Goal: Task Accomplishment & Management: Manage account settings

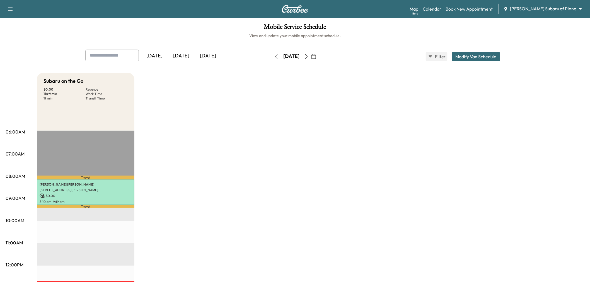
drag, startPoint x: 193, startPoint y: 129, endPoint x: 193, endPoint y: 123, distance: 5.9
click at [193, 128] on div "Subaru on the Go $ 0.00 Revenue 1 hr 9 min Work Time 17 min Transit Time Travel…" at bounding box center [310, 282] width 547 height 418
click at [213, 58] on div "[DATE]" at bounding box center [208, 56] width 27 height 13
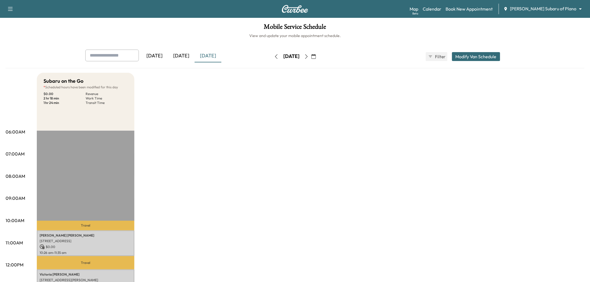
click at [308, 56] on icon "button" at bounding box center [306, 56] width 4 height 4
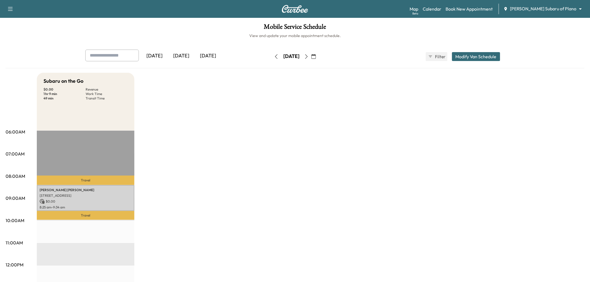
click at [199, 54] on div "[DATE]" at bounding box center [208, 56] width 27 height 13
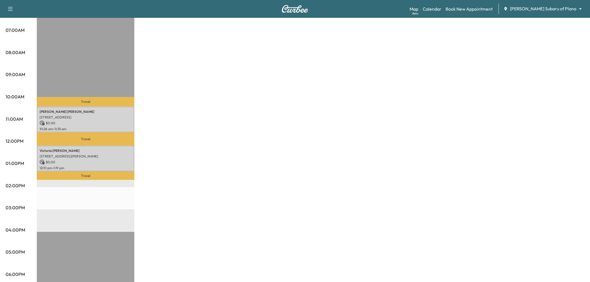
scroll to position [31, 0]
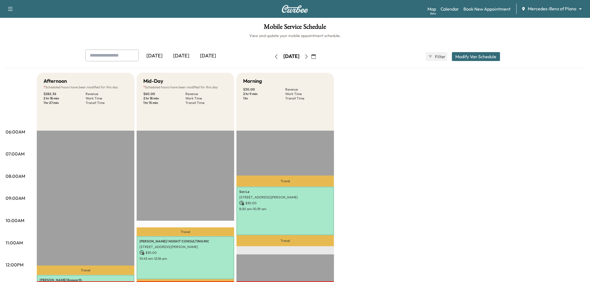
click at [213, 52] on div "[DATE]" at bounding box center [208, 56] width 27 height 13
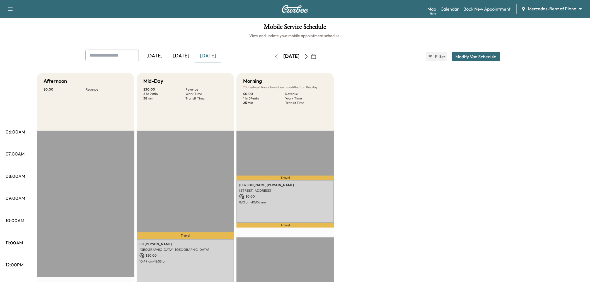
click at [308, 58] on icon "button" at bounding box center [306, 56] width 3 height 4
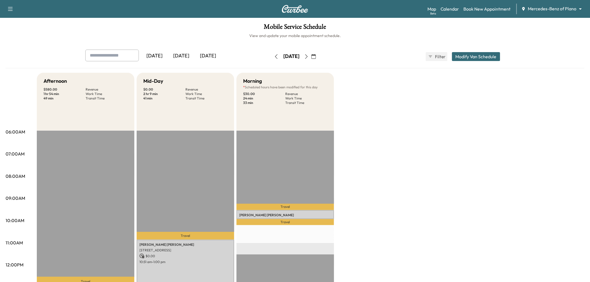
scroll to position [62, 0]
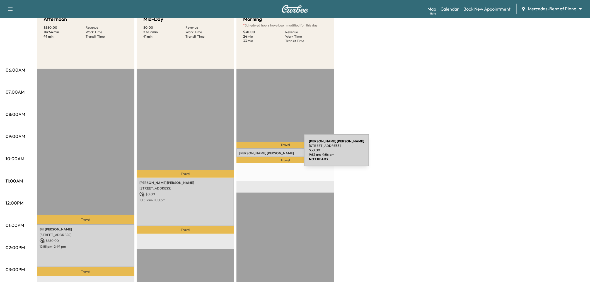
click at [262, 154] on p "[PERSON_NAME]" at bounding box center [285, 153] width 92 height 4
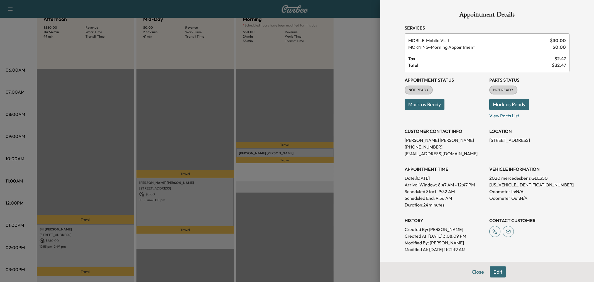
click at [277, 169] on div at bounding box center [297, 141] width 594 height 282
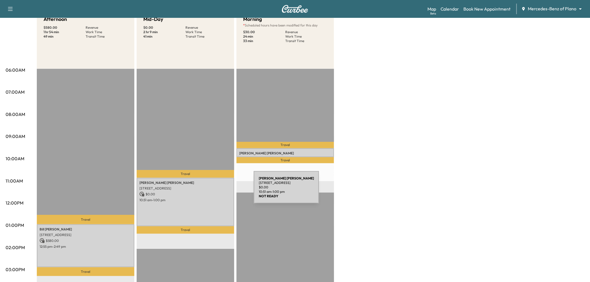
click at [203, 195] on p "$ 0.00" at bounding box center [185, 194] width 92 height 5
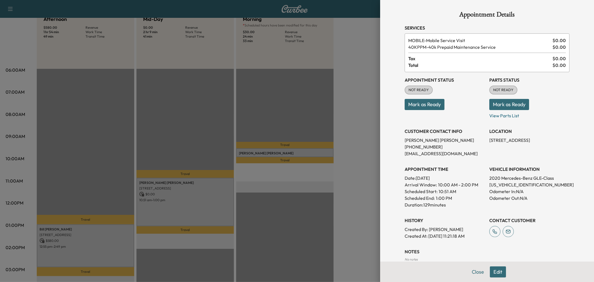
click at [203, 195] on div at bounding box center [297, 141] width 594 height 282
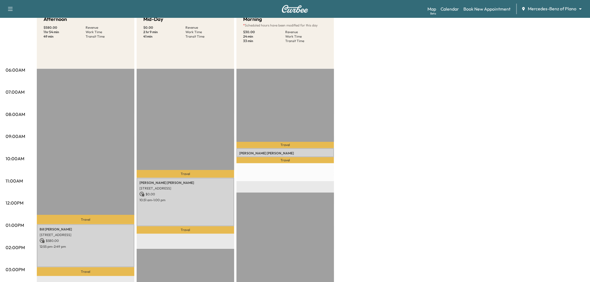
click at [135, 229] on div "Afternoon $ 580.00 Revenue 1 hr 54 min Work Time 49 min Transit Time Travel [PE…" at bounding box center [310, 220] width 547 height 418
click at [116, 238] on p "$ 580.00" at bounding box center [86, 240] width 92 height 5
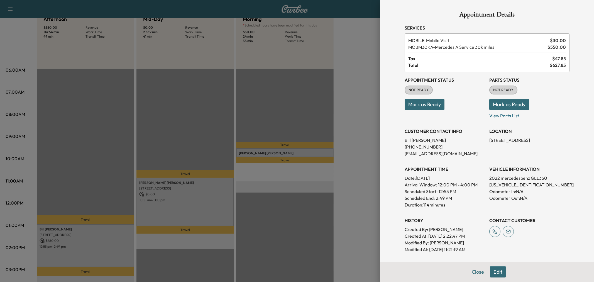
click at [123, 196] on div at bounding box center [297, 141] width 594 height 282
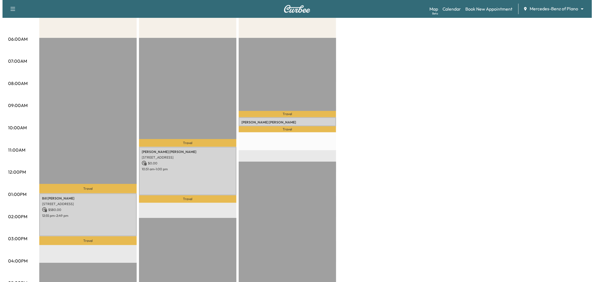
scroll to position [31, 0]
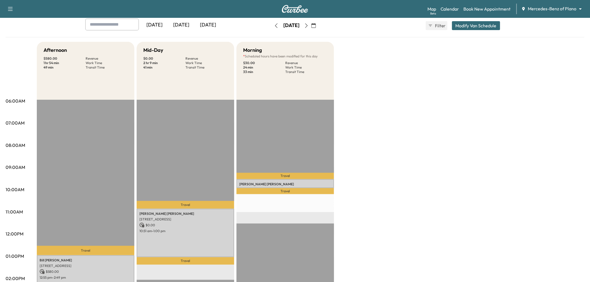
drag, startPoint x: 483, startPoint y: 22, endPoint x: 479, endPoint y: 24, distance: 4.6
click at [483, 23] on button "Modify Van Schedule" at bounding box center [476, 25] width 48 height 9
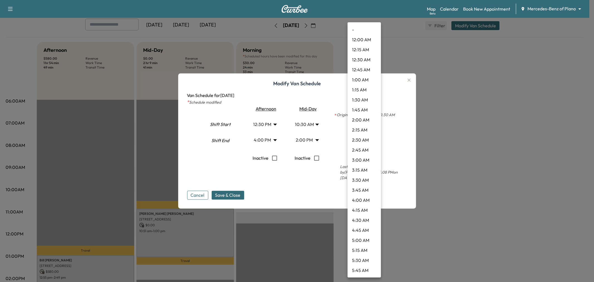
click at [364, 139] on body "Support Log Out Map Beta Calendar Book New Appointment Mercedes-Benz of Plano *…" at bounding box center [297, 110] width 594 height 282
click at [367, 111] on li "10:30 AM" at bounding box center [364, 110] width 33 height 10
type input "****"
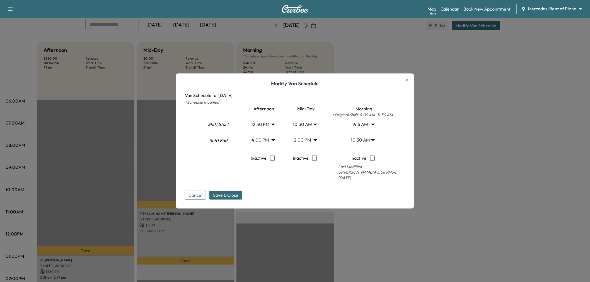
click at [313, 140] on body "Support Log Out Map Beta Calendar Book New Appointment Mercedes-Benz of Plano *…" at bounding box center [295, 110] width 590 height 282
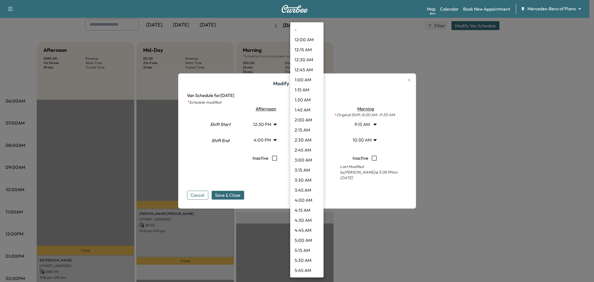
scroll to position [451, 0]
click at [308, 128] on li "1:30 PM" at bounding box center [306, 130] width 33 height 10
type input "****"
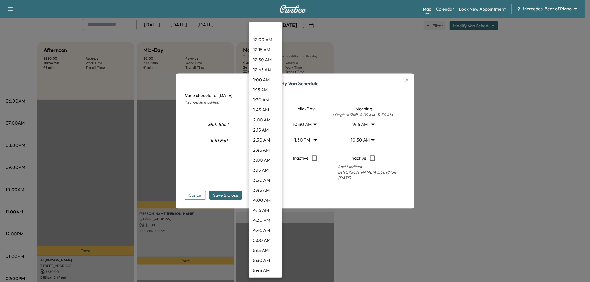
click at [274, 124] on body "Support Log Out Map Beta Calendar Book New Appointment Mercedes-Benz of Plano *…" at bounding box center [295, 110] width 590 height 282
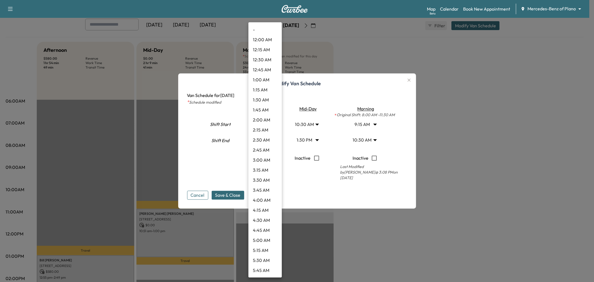
scroll to position [391, 0]
click at [269, 158] on li "12:45 PM" at bounding box center [265, 160] width 33 height 10
type input "*****"
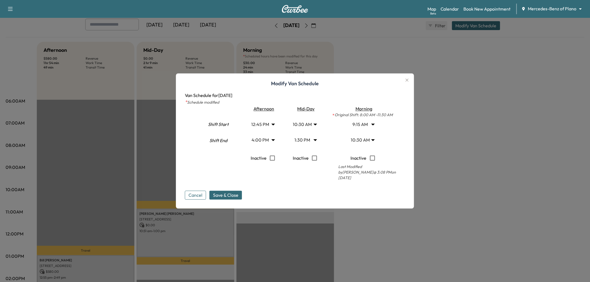
click at [269, 139] on body "Support Log Out Map Beta Calendar Book New Appointment Mercedes-Benz of Plano *…" at bounding box center [295, 110] width 590 height 282
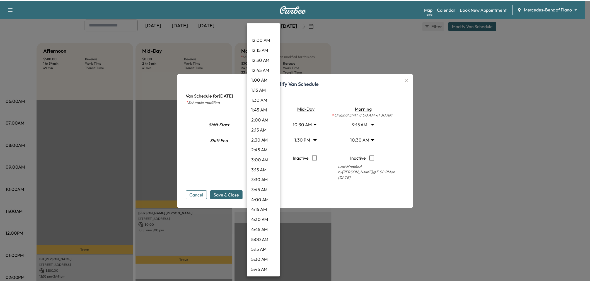
scroll to position [531, 0]
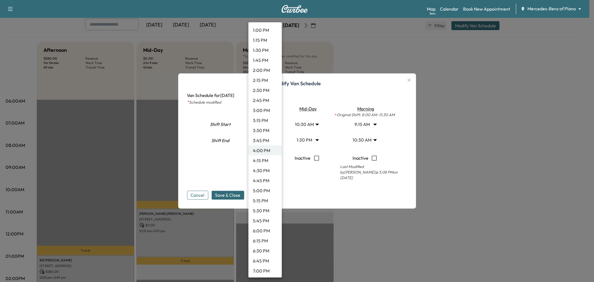
click at [265, 137] on li "3:45 PM" at bounding box center [265, 140] width 33 height 10
type input "*****"
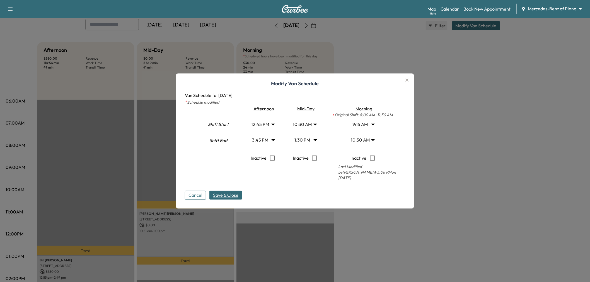
click at [233, 193] on span "Save & Close" at bounding box center [225, 195] width 25 height 7
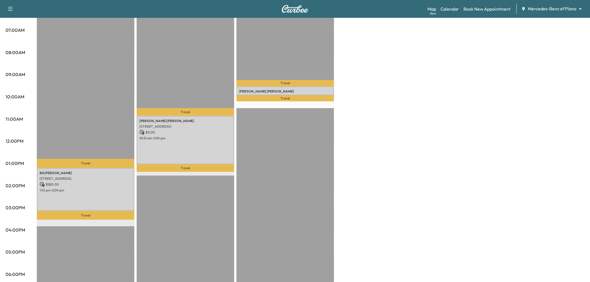
scroll to position [0, 0]
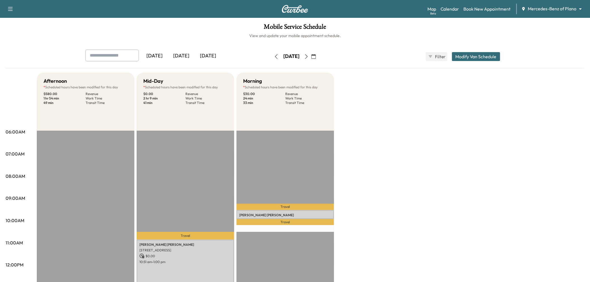
click at [308, 57] on icon "button" at bounding box center [306, 56] width 4 height 4
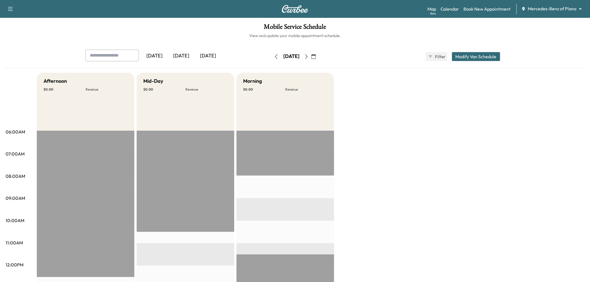
click at [184, 57] on div "[DATE]" at bounding box center [181, 56] width 27 height 13
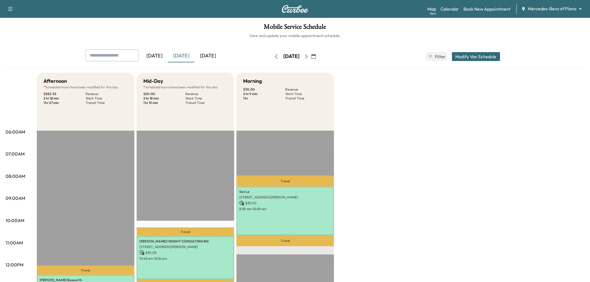
click at [215, 55] on div "[DATE]" at bounding box center [208, 56] width 27 height 13
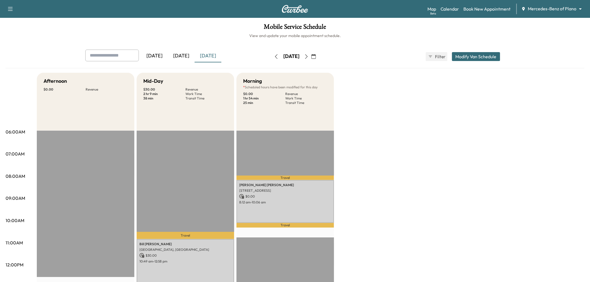
click at [189, 57] on div "[DATE]" at bounding box center [181, 56] width 27 height 13
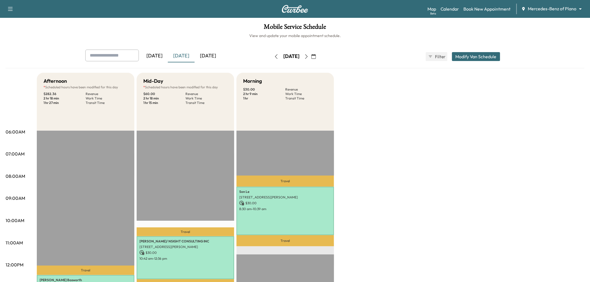
click at [211, 57] on div "[DATE]" at bounding box center [208, 56] width 27 height 13
